Goal: Task Accomplishment & Management: Manage account settings

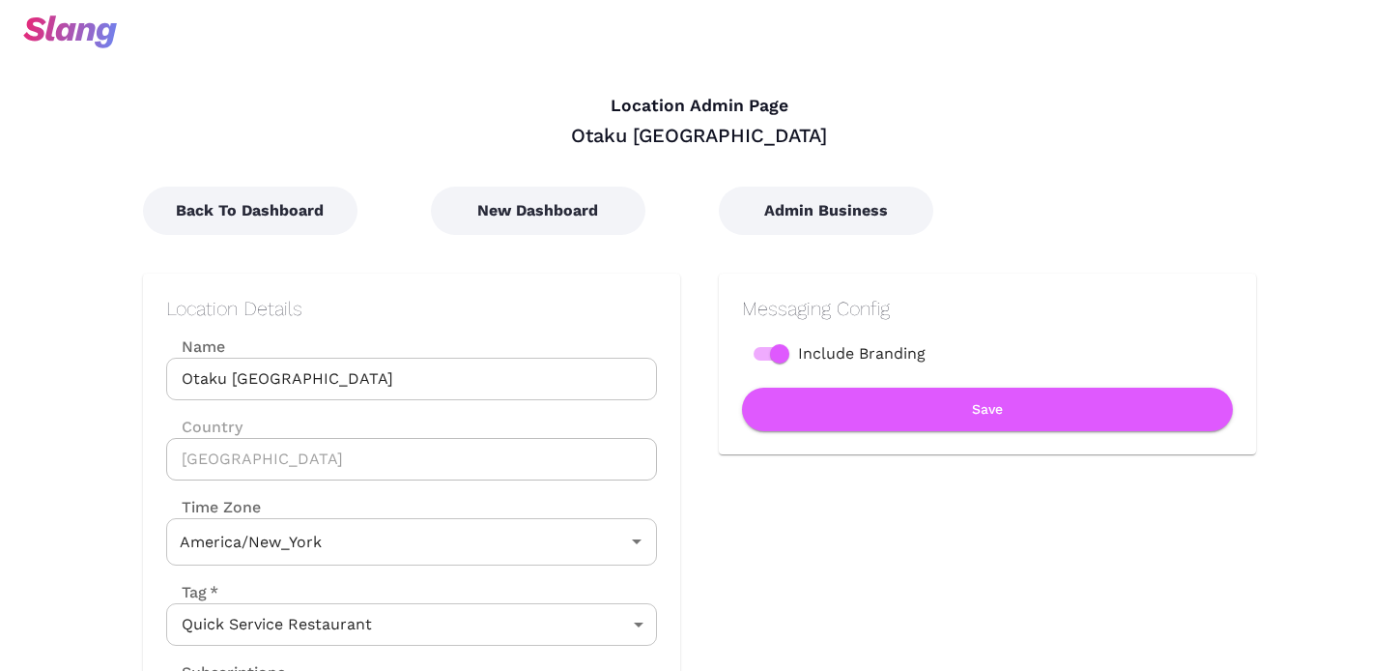
type input "Eastern Time"
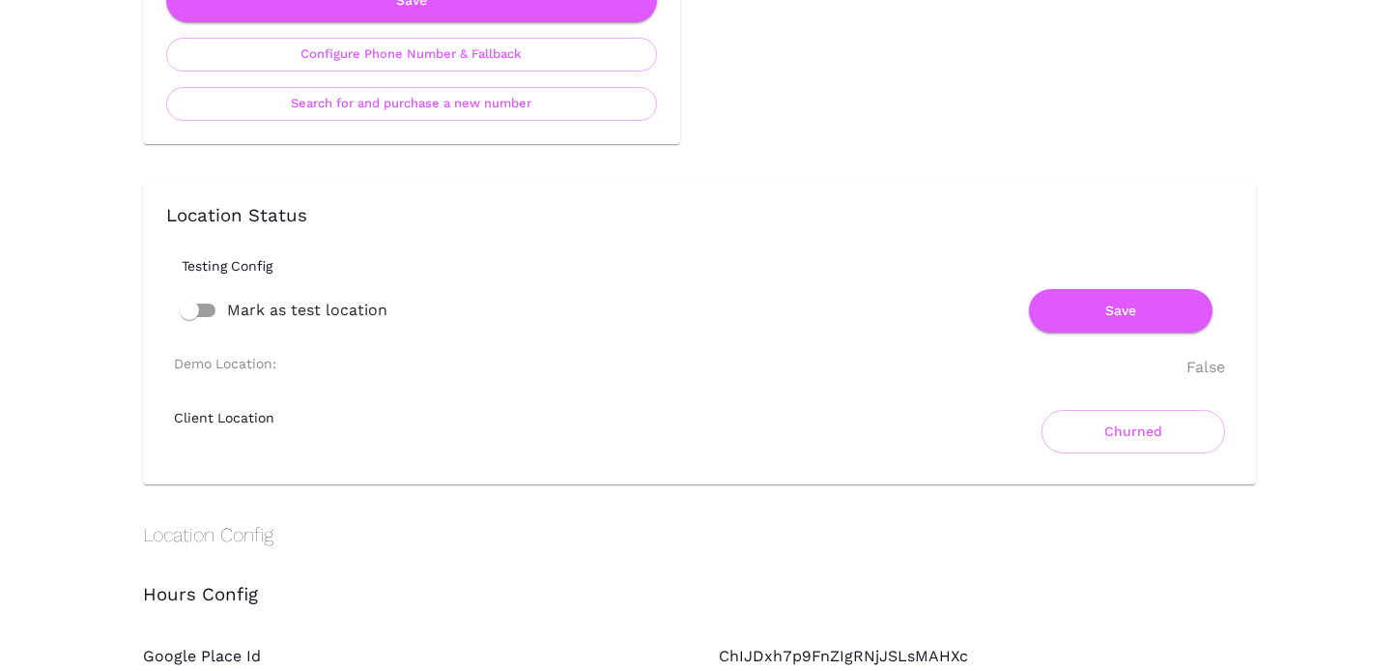
scroll to position [1213, 0]
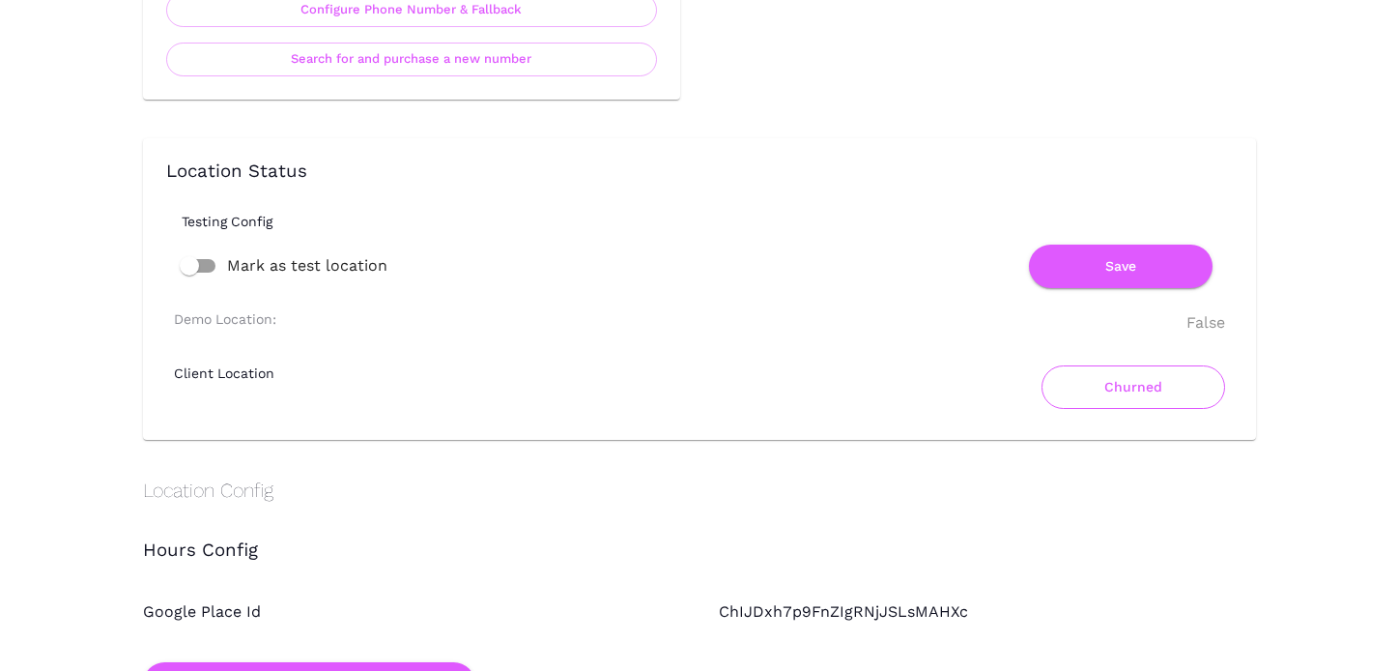
click at [1157, 386] on button "Churned" at bounding box center [1134, 386] width 184 height 43
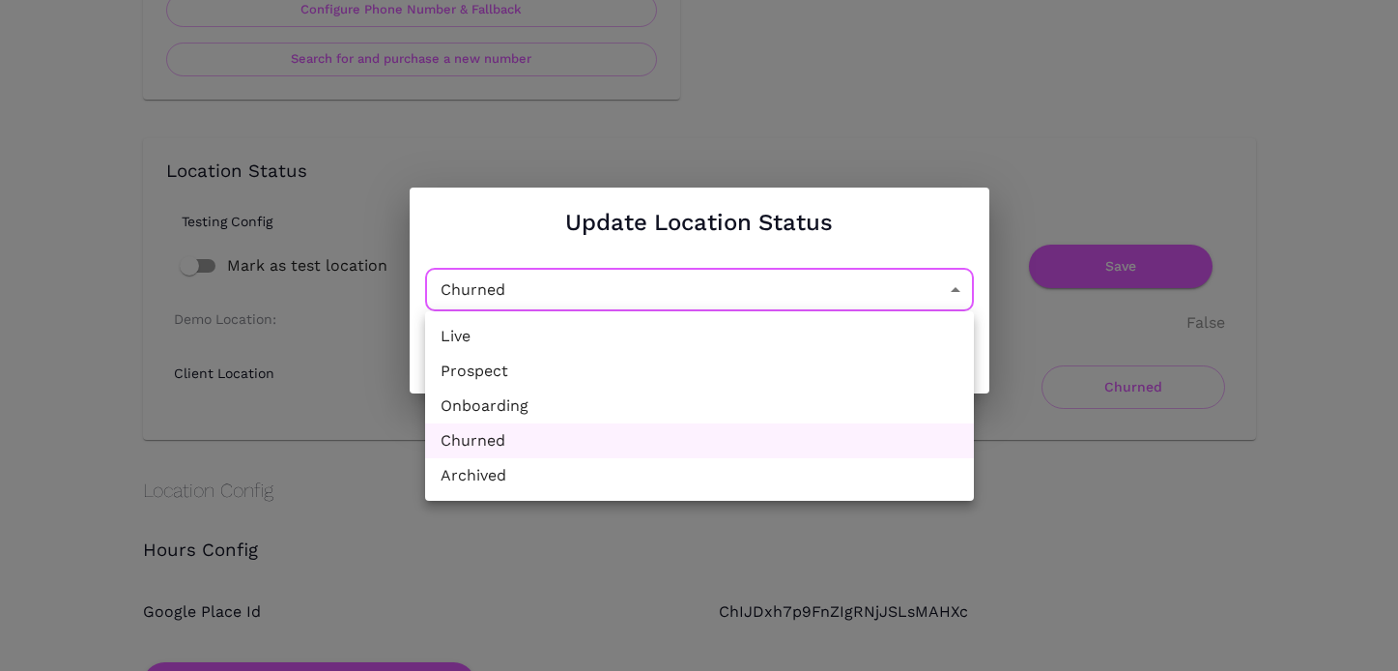
click at [606, 338] on li "Live" at bounding box center [699, 336] width 549 height 35
type input "Active"
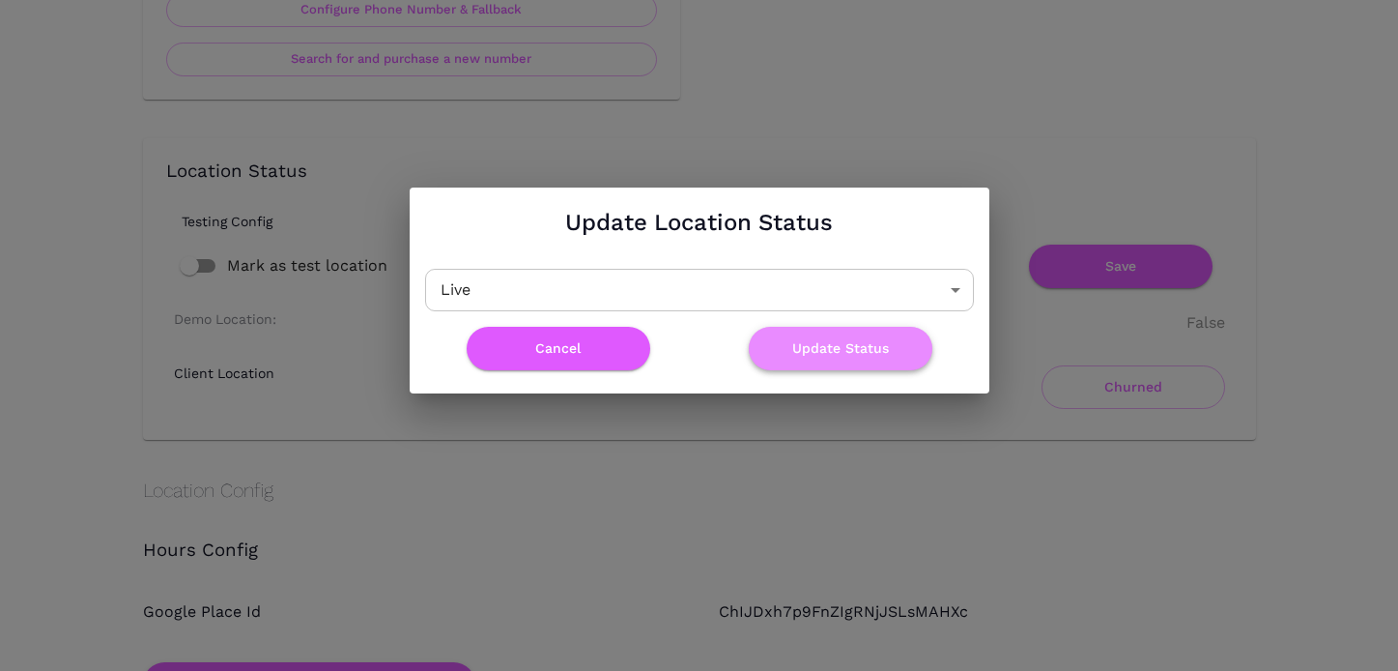
click at [839, 350] on button "Update Status" at bounding box center [841, 348] width 184 height 43
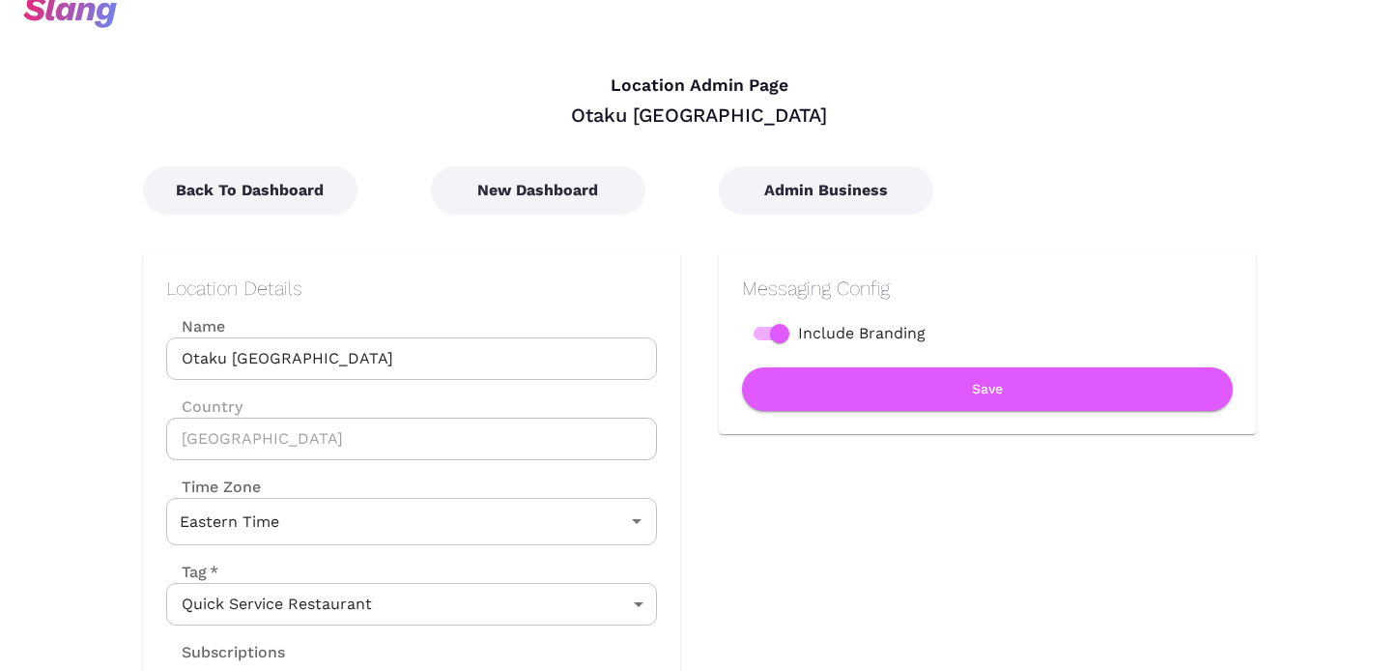
scroll to position [0, 0]
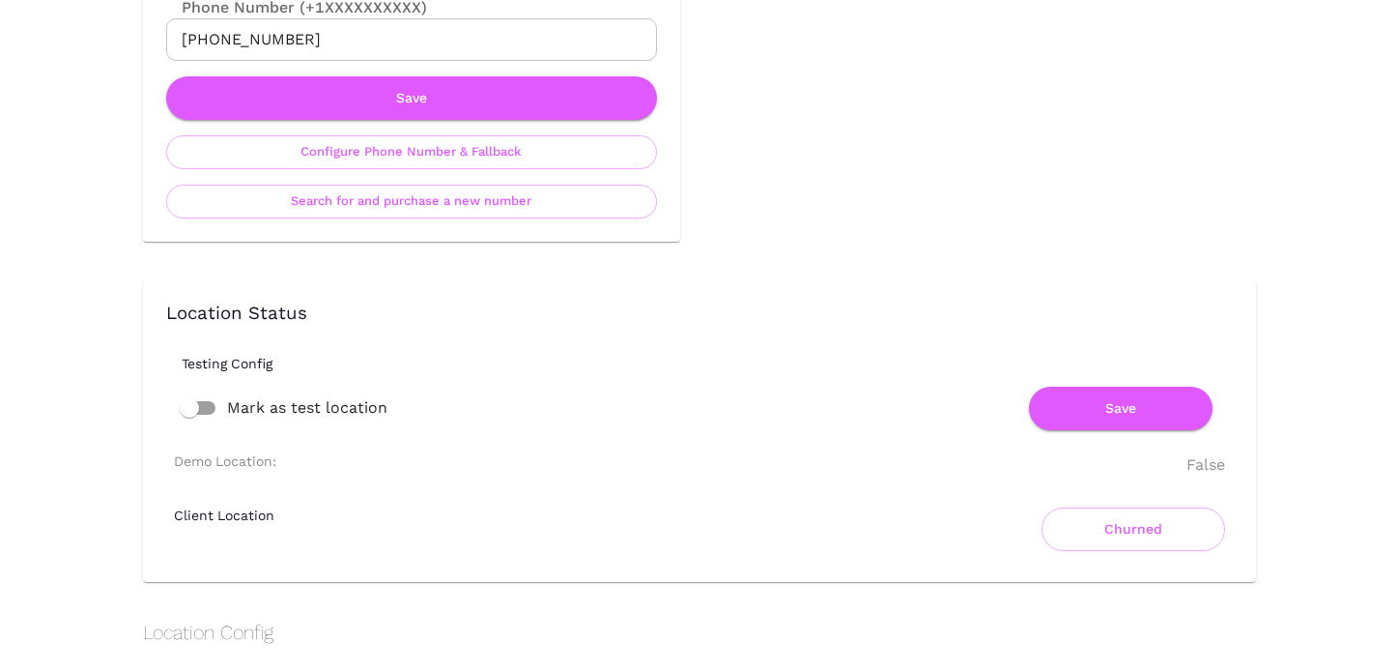
scroll to position [1178, 0]
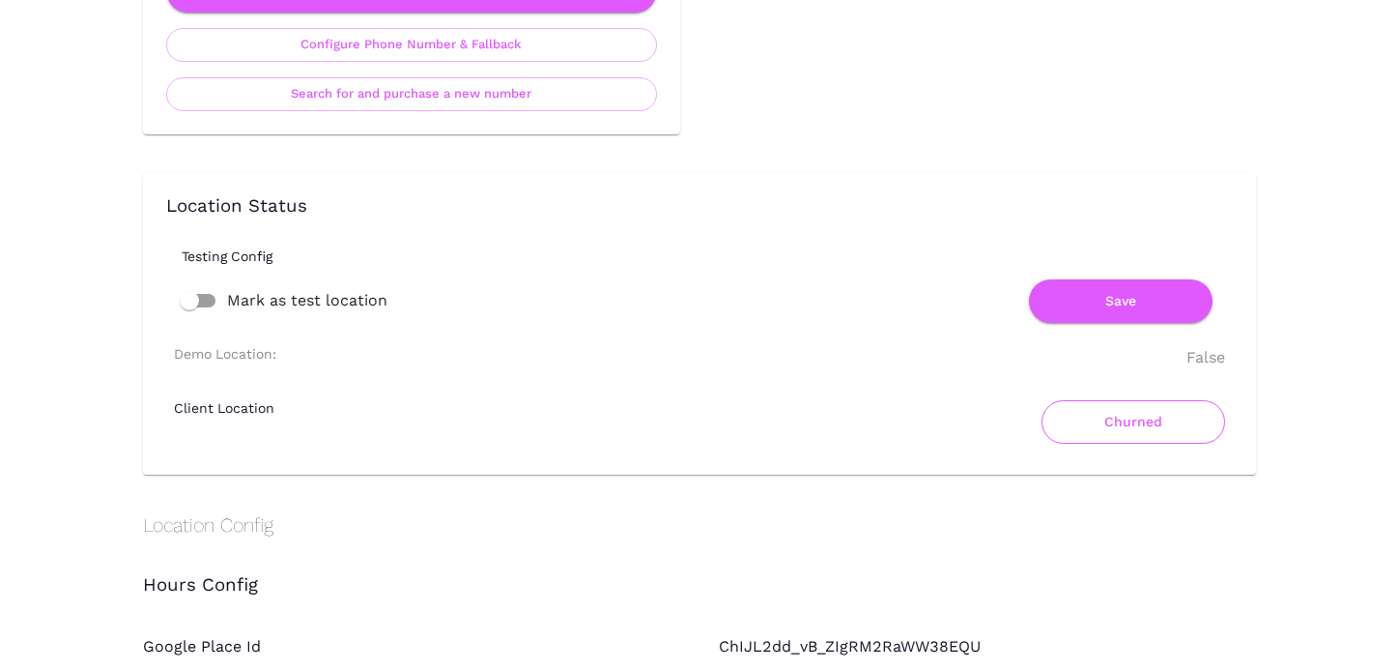
click at [1124, 415] on button "Churned" at bounding box center [1134, 421] width 184 height 43
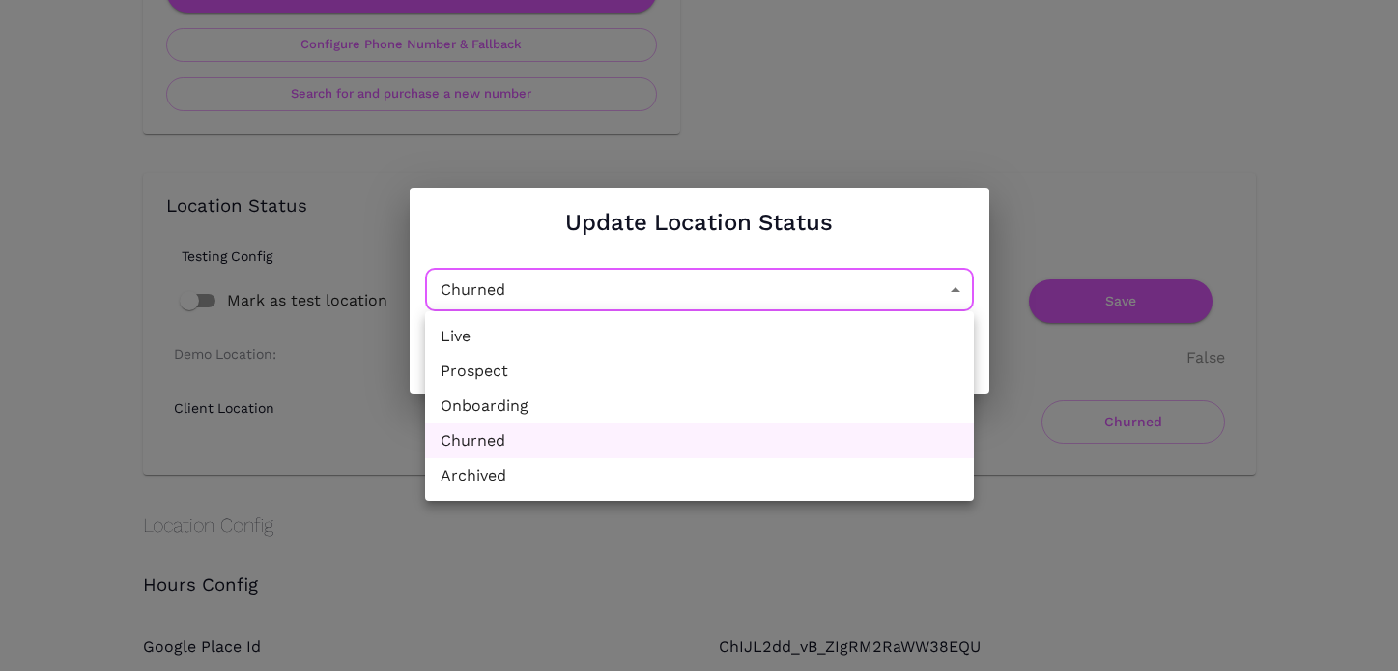
click at [625, 340] on li "Live" at bounding box center [699, 336] width 549 height 35
type input "Active"
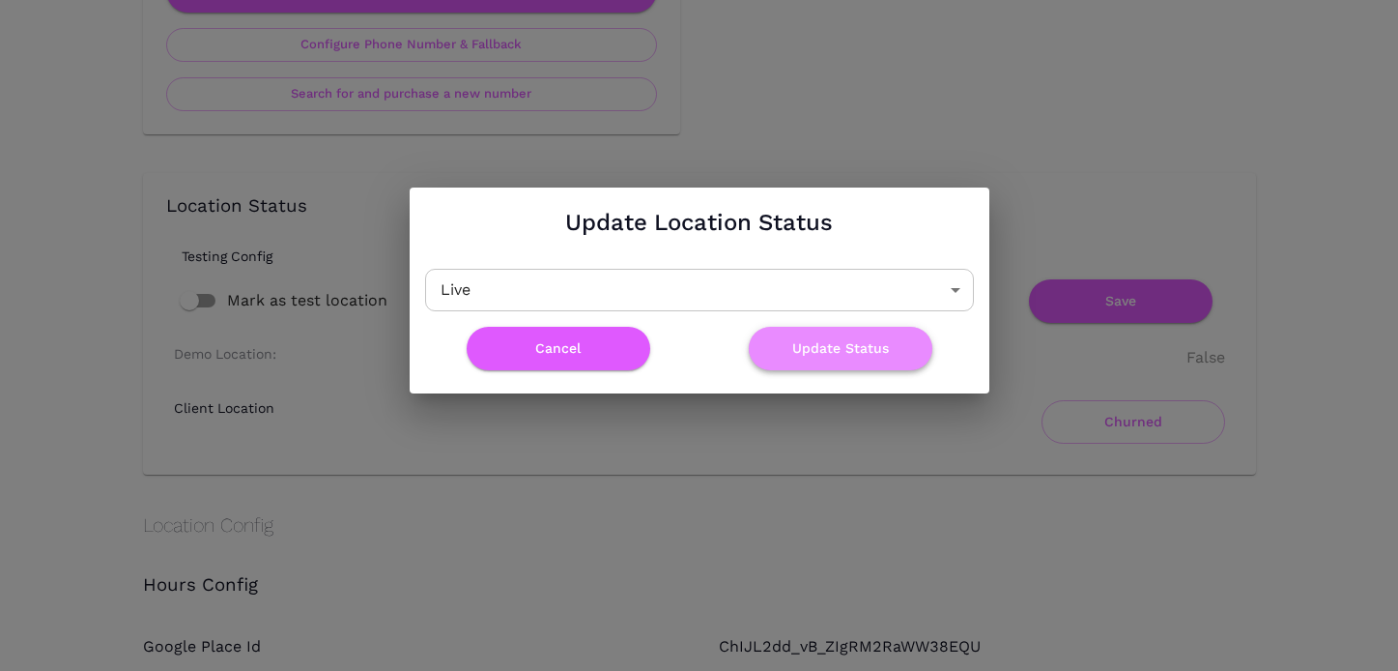
click at [830, 355] on button "Update Status" at bounding box center [841, 348] width 184 height 43
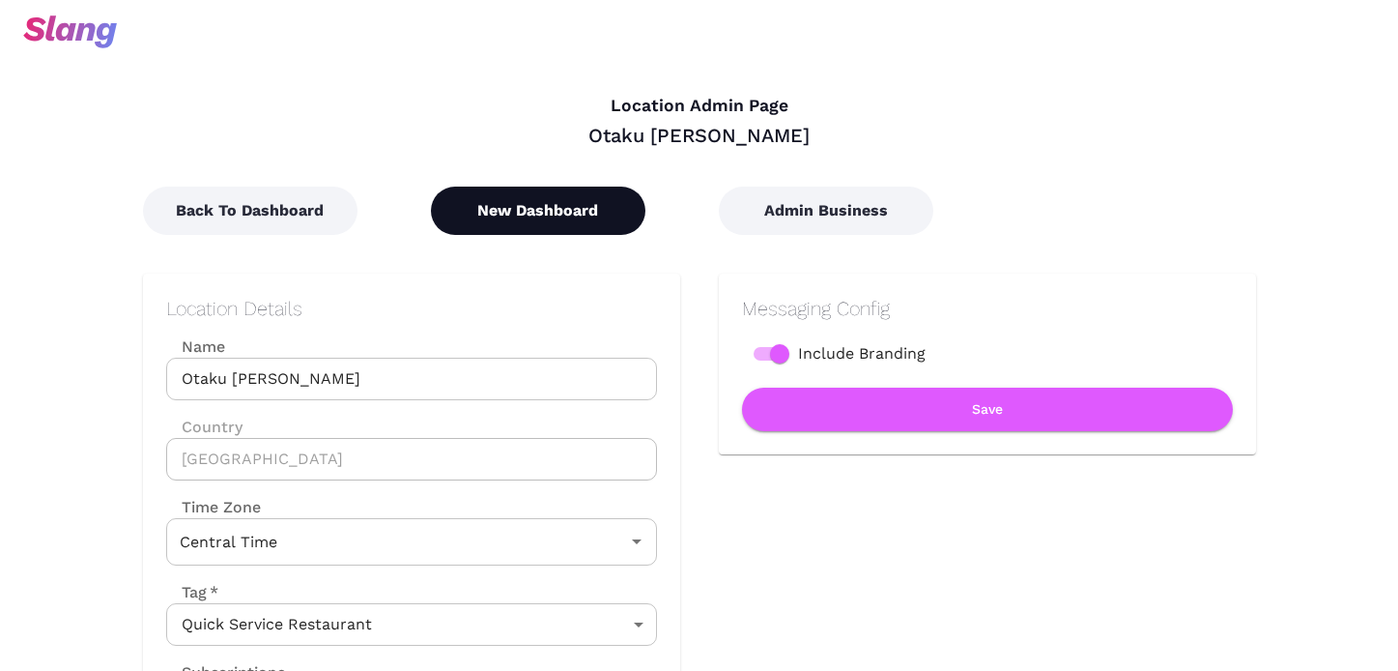
click at [455, 219] on button "New Dashboard" at bounding box center [538, 210] width 214 height 48
